Goal: Information Seeking & Learning: Learn about a topic

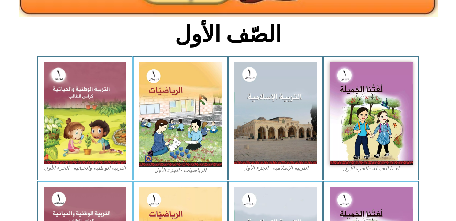
scroll to position [160, 0]
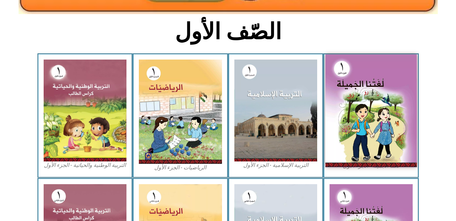
click at [372, 135] on img at bounding box center [370, 110] width 91 height 113
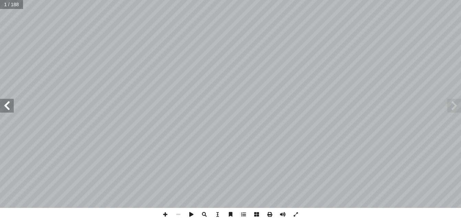
click at [10, 105] on span at bounding box center [7, 106] width 14 height 14
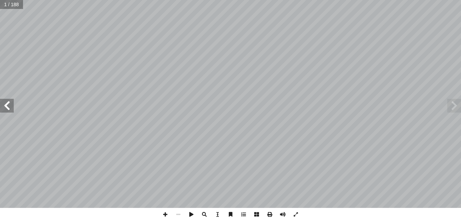
click at [10, 105] on span at bounding box center [7, 106] width 14 height 14
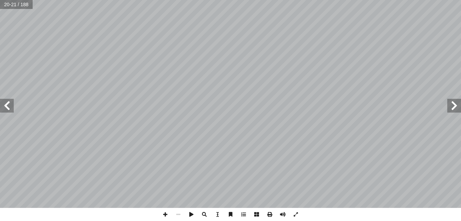
click at [10, 105] on span at bounding box center [7, 106] width 14 height 14
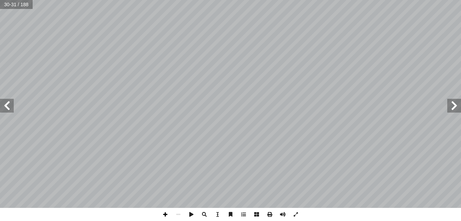
click at [166, 212] on span at bounding box center [165, 214] width 13 height 13
click at [8, 106] on span at bounding box center [7, 106] width 14 height 14
